Goal: Find specific page/section: Find specific page/section

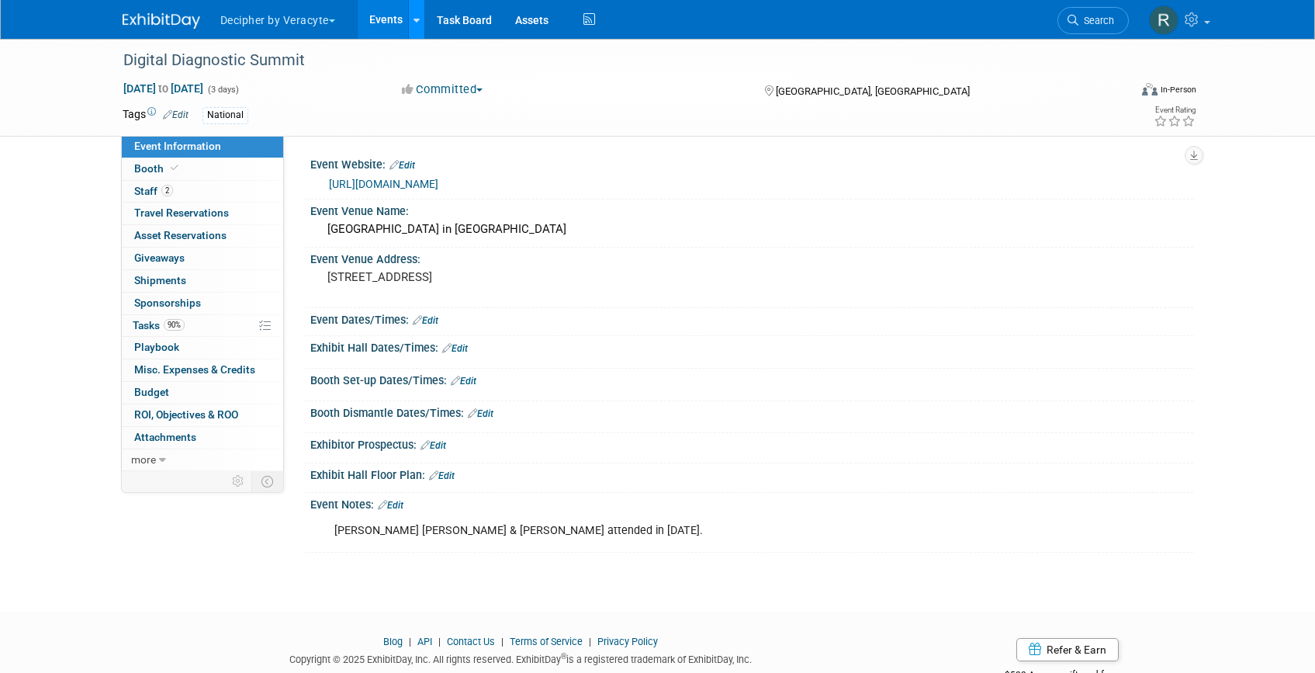
click at [422, 20] on link at bounding box center [416, 19] width 16 height 39
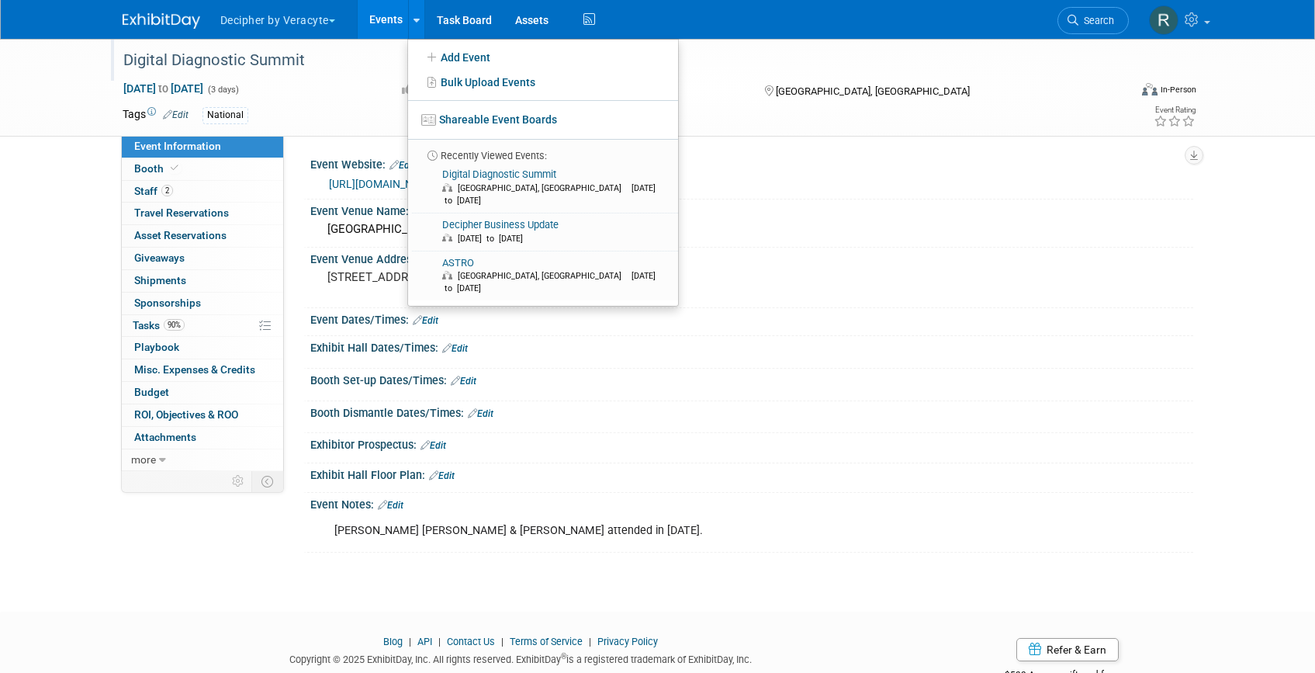
click at [372, 43] on div at bounding box center [617, 45] width 999 height 13
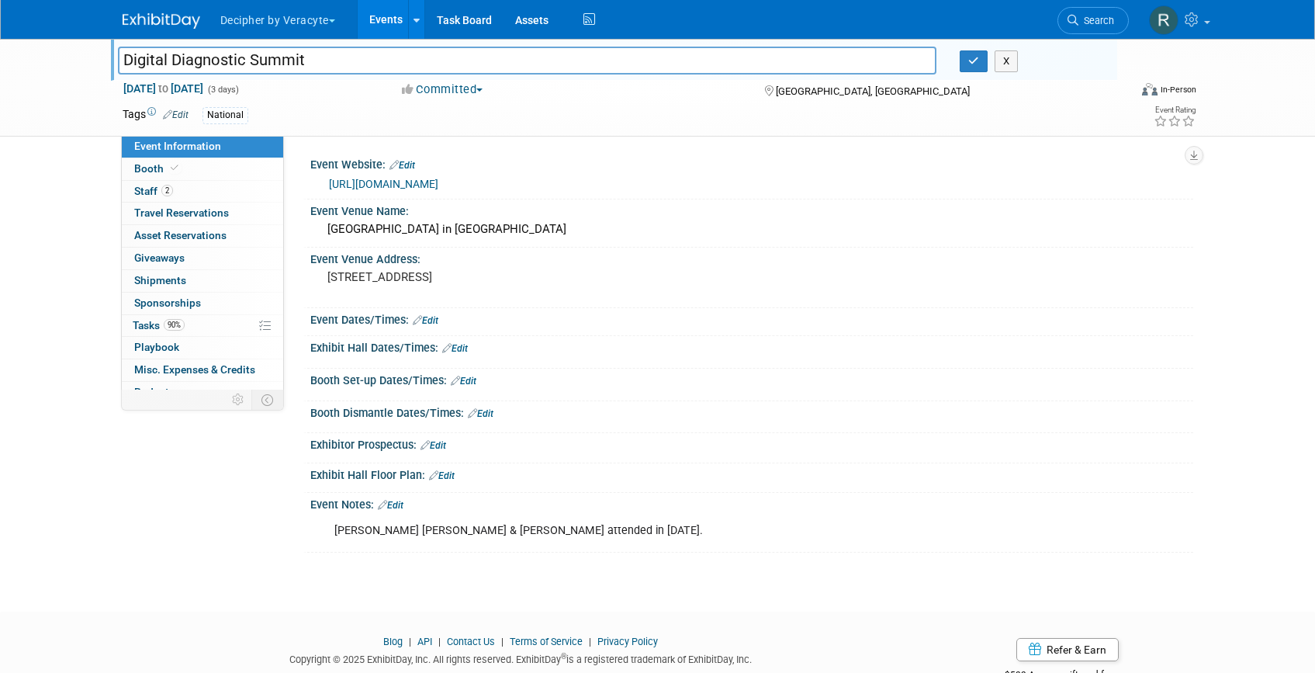
click at [383, 25] on link "Events" at bounding box center [386, 19] width 57 height 39
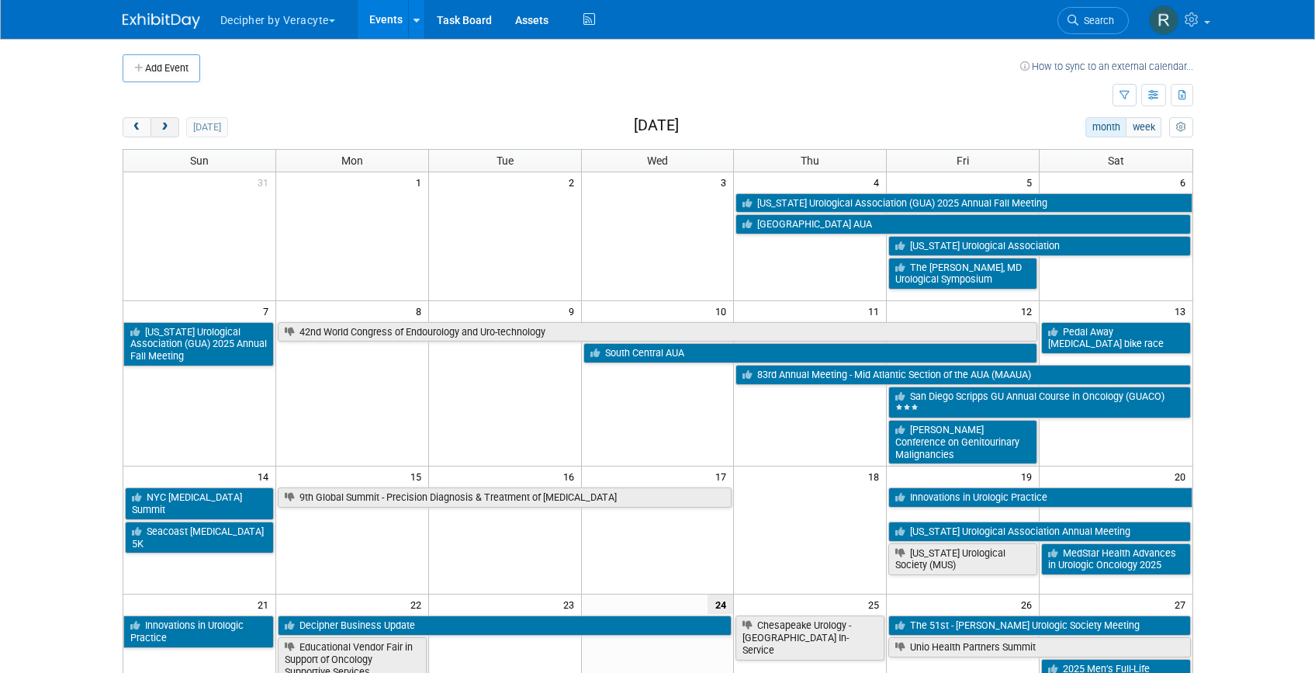
click at [164, 123] on span "next" at bounding box center [165, 128] width 12 height 10
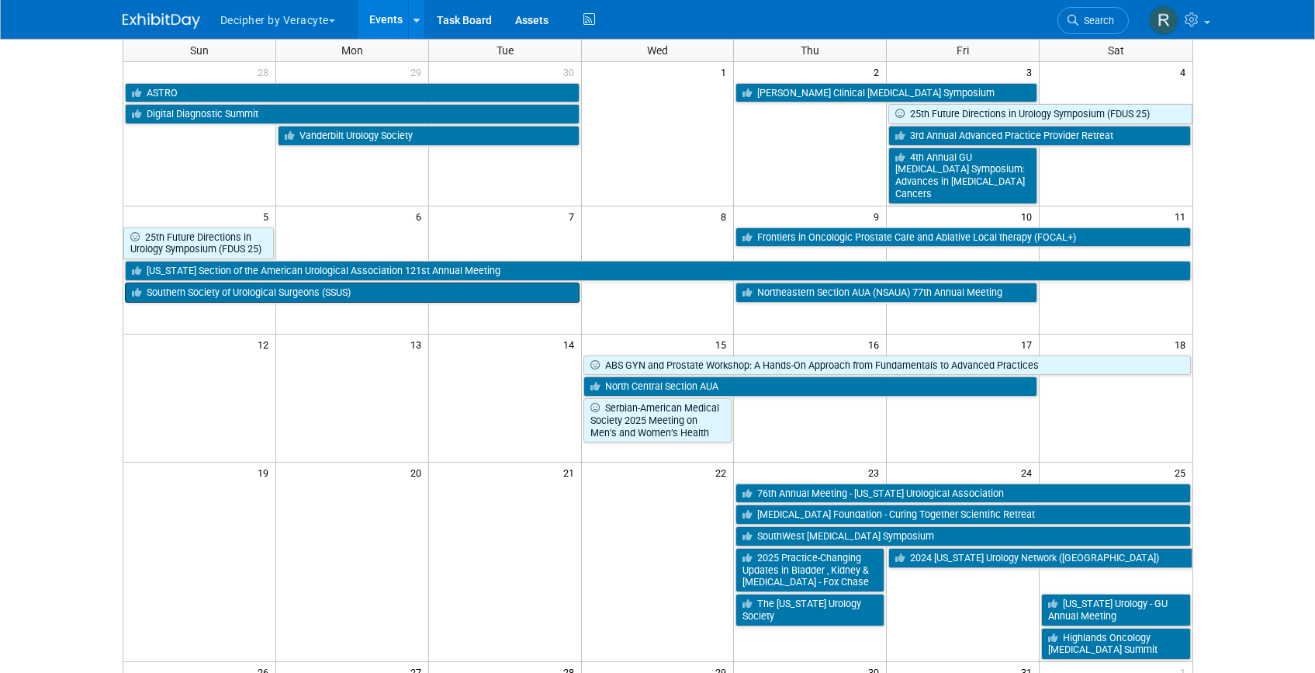
scroll to position [31, 0]
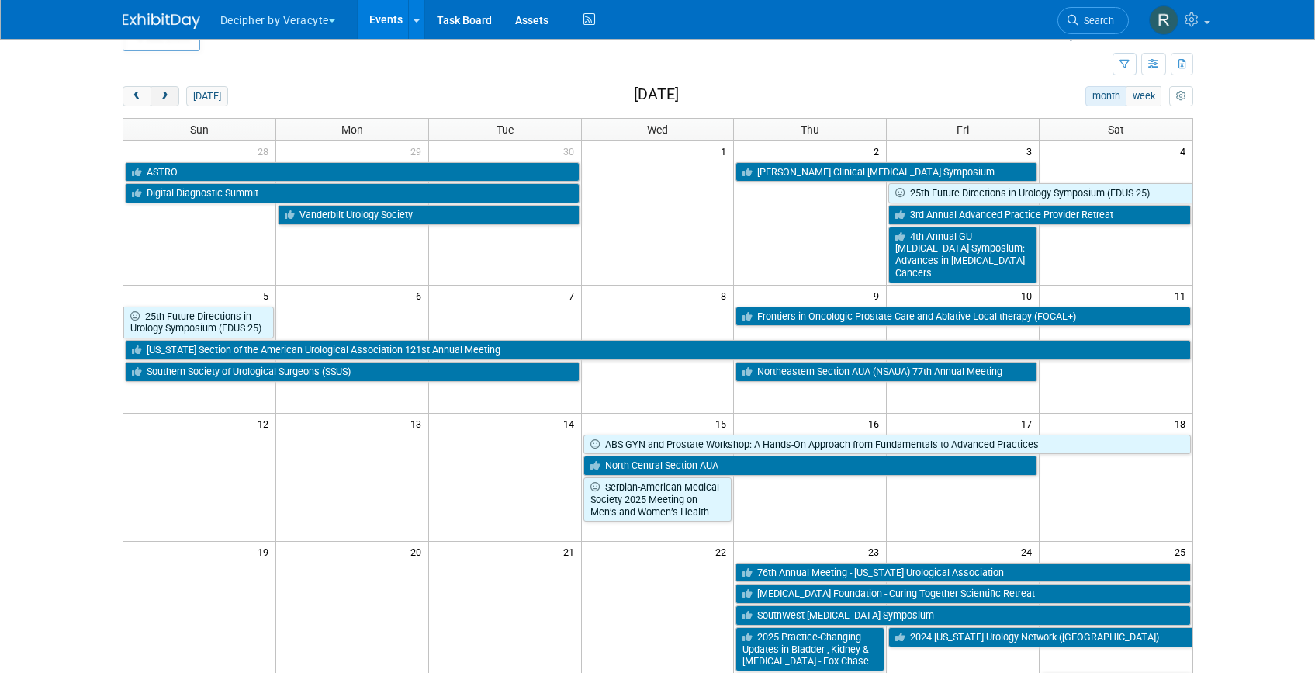
click at [168, 96] on span "next" at bounding box center [165, 97] width 12 height 10
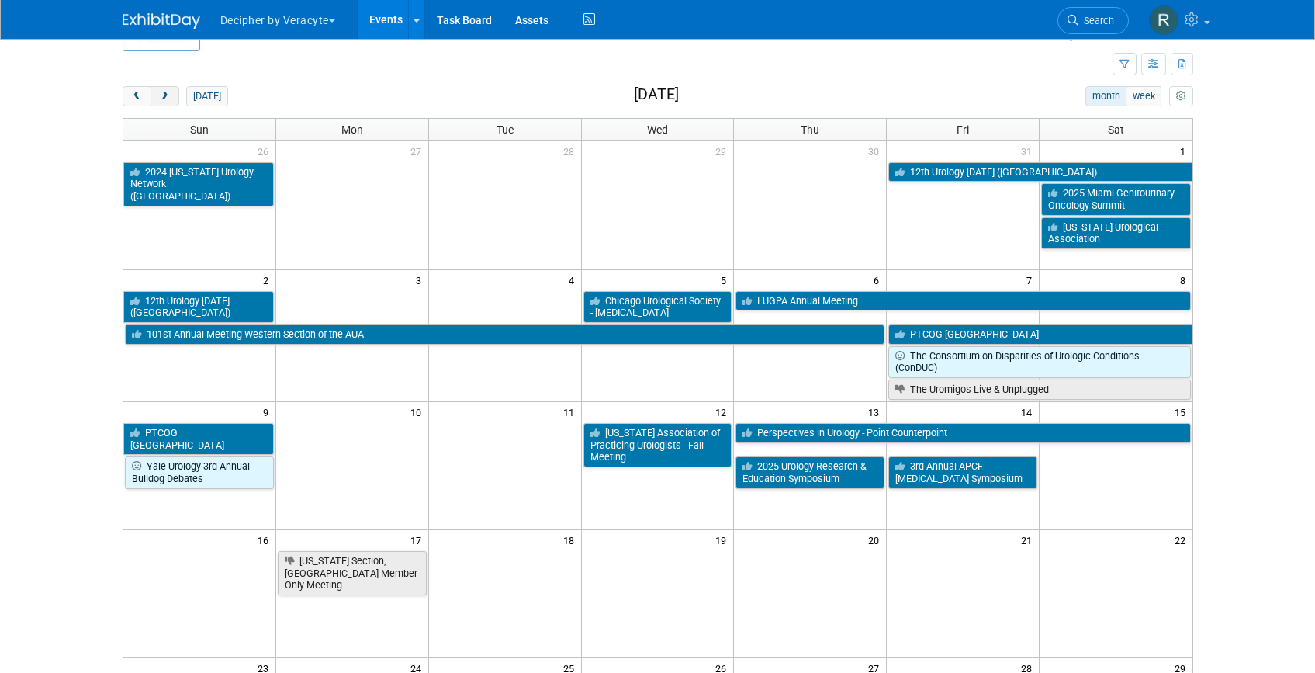
click at [168, 96] on span "next" at bounding box center [165, 97] width 12 height 10
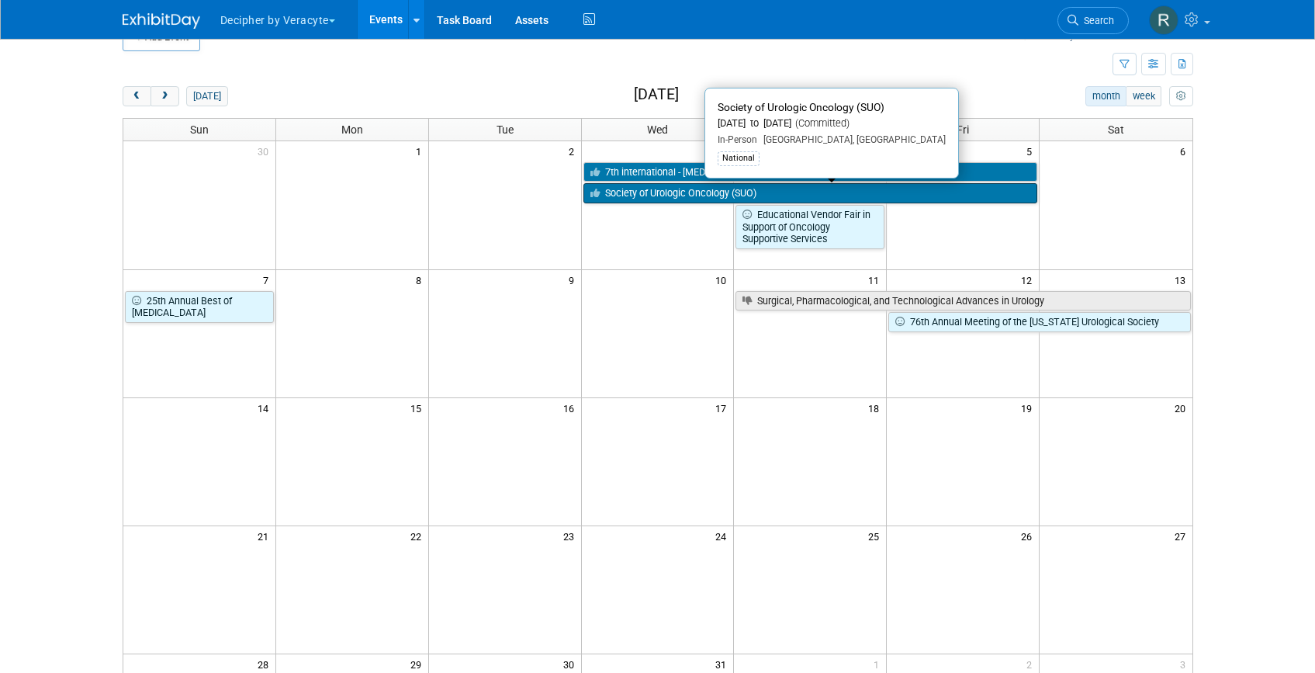
click at [663, 198] on link "Society of Urologic Oncology (SUO)" at bounding box center [810, 193] width 455 height 20
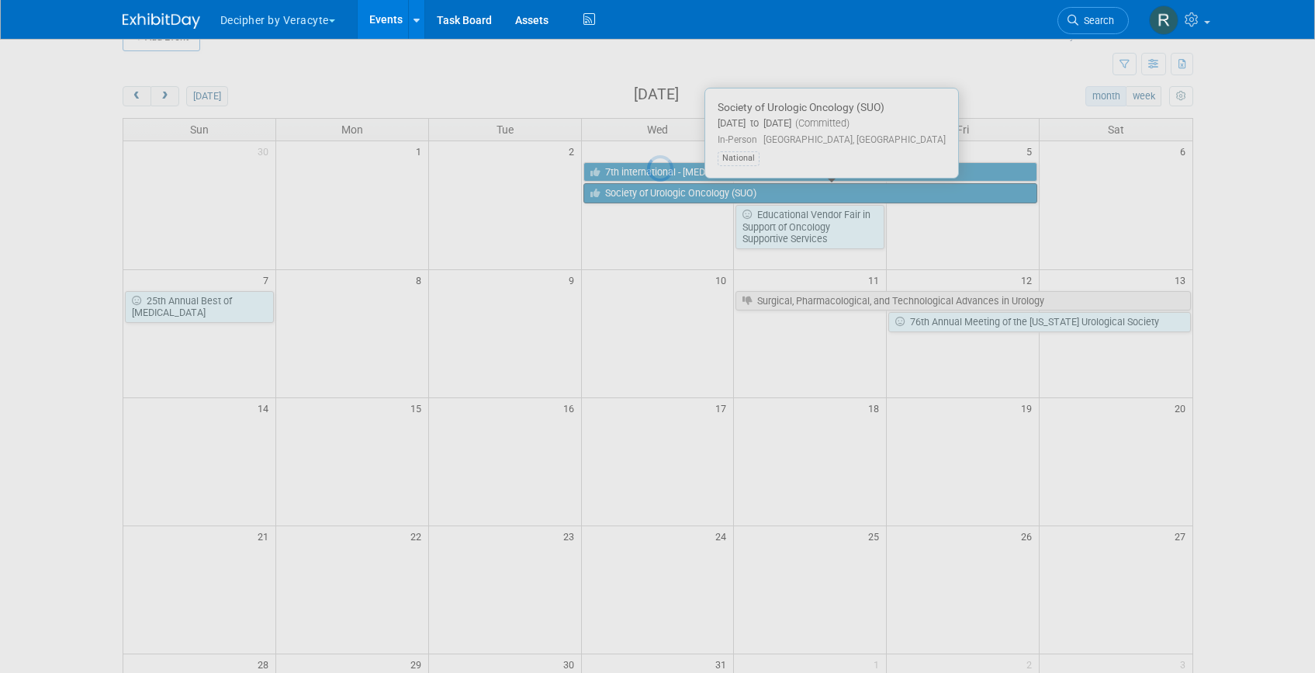
click at [663, 198] on div at bounding box center [658, 336] width 22 height 673
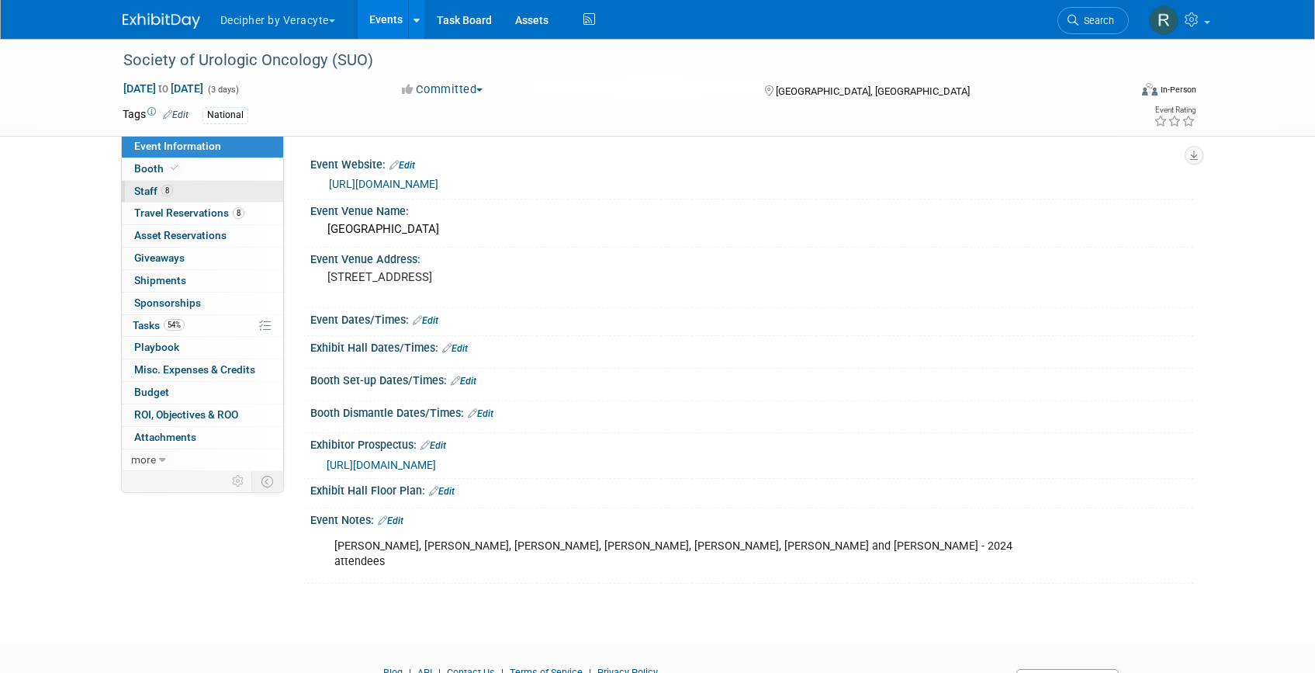
click at [147, 192] on span "Staff 8" at bounding box center [153, 191] width 39 height 12
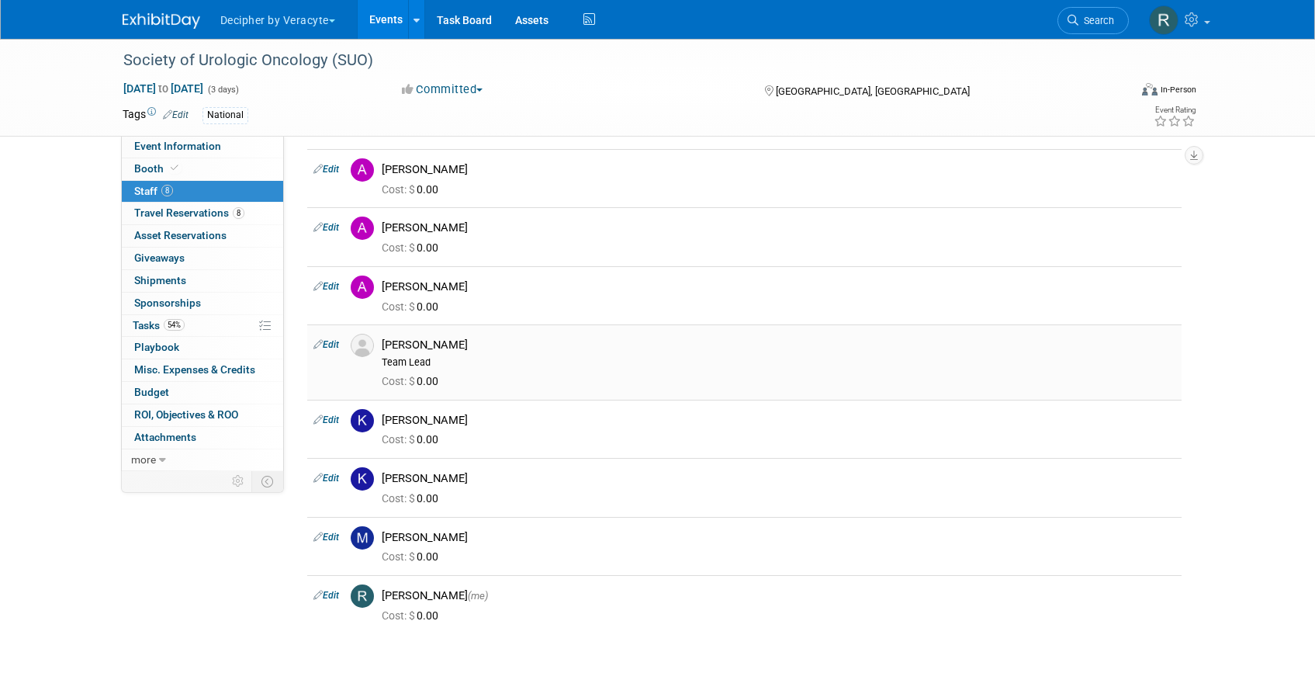
scroll to position [95, 0]
